Goal: Obtain resource: Obtain resource

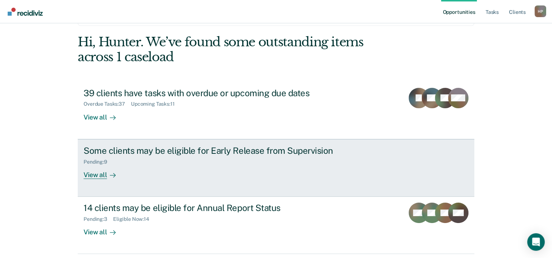
scroll to position [51, 0]
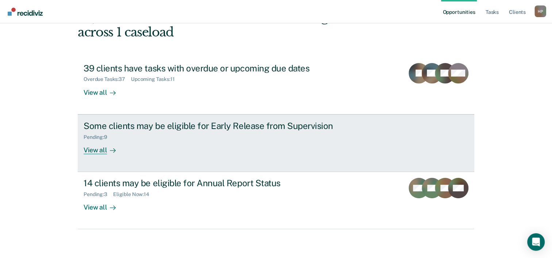
click at [378, 156] on link "Some clients may be eligible for Early Release from Supervision Pending : 9 Vie…" at bounding box center [276, 143] width 396 height 58
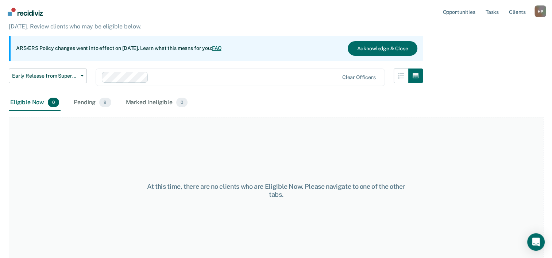
scroll to position [61, 0]
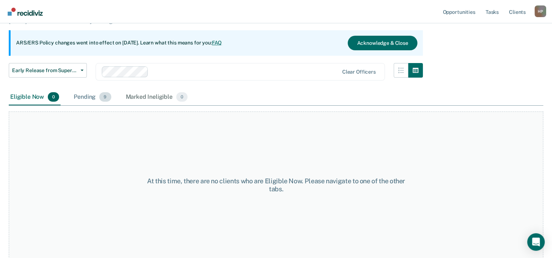
click at [96, 98] on div "Pending 9" at bounding box center [92, 97] width 40 height 16
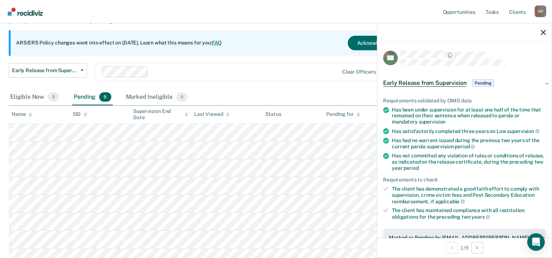
scroll to position [73, 0]
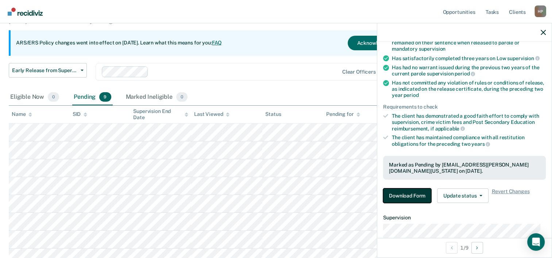
click at [407, 191] on button "Download Form" at bounding box center [407, 195] width 48 height 15
